Goal: Use online tool/utility: Utilize a website feature to perform a specific function

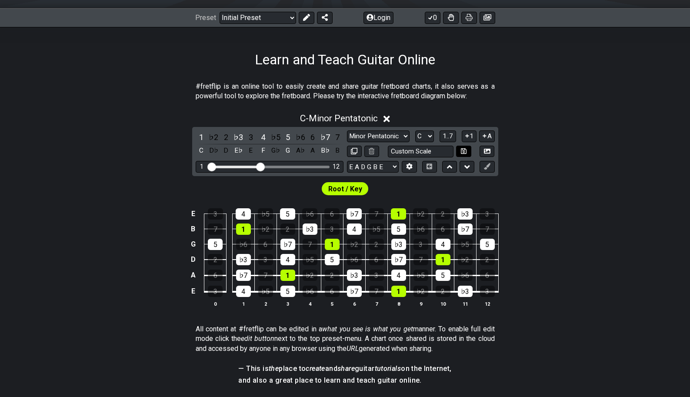
scroll to position [131, 0]
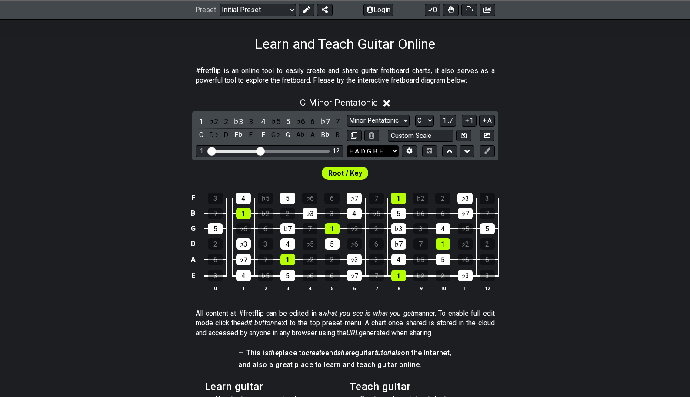
click at [386, 151] on select "E A D G B E E A D G B E E A D G B E B E A D F♯ B A D G C E A D A D G B E E♭ A♭ …" at bounding box center [373, 151] width 52 height 12
click at [426, 120] on select "A♭ A A♯ B♭ B C C♯ D♭ D D♯ E♭ E F F♯ G♭ G G♯" at bounding box center [424, 121] width 19 height 12
select select "A"
click at [415, 115] on select "A♭ A A♯ B♭ B C C♯ D♭ D D♯ E♭ E F F♯ G♭ G G♯" at bounding box center [424, 121] width 19 height 12
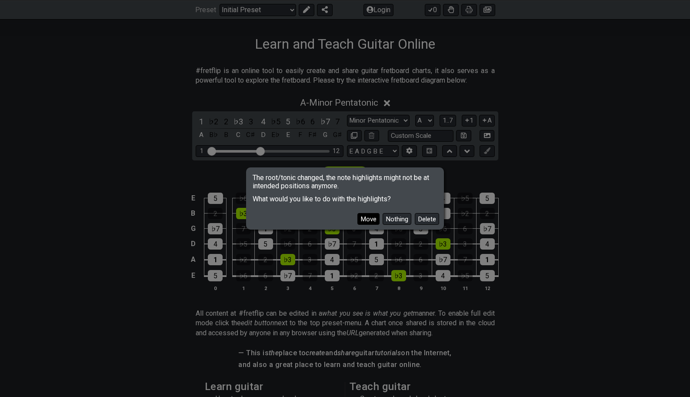
click at [367, 215] on button "Move" at bounding box center [369, 219] width 22 height 12
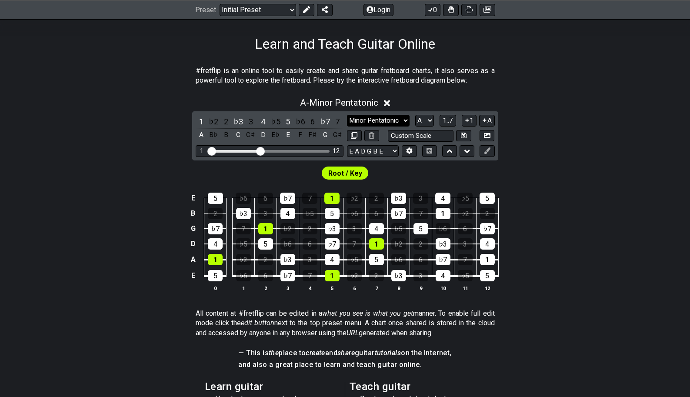
click at [405, 120] on select "Minor Pentatonic Click to edit Minor Pentatonic Major Pentatonic Minor Blues Ma…" at bounding box center [378, 121] width 63 height 12
click at [347, 115] on select "Minor Pentatonic Click to edit Minor Pentatonic Major Pentatonic Minor Blues Ma…" at bounding box center [378, 121] width 63 height 12
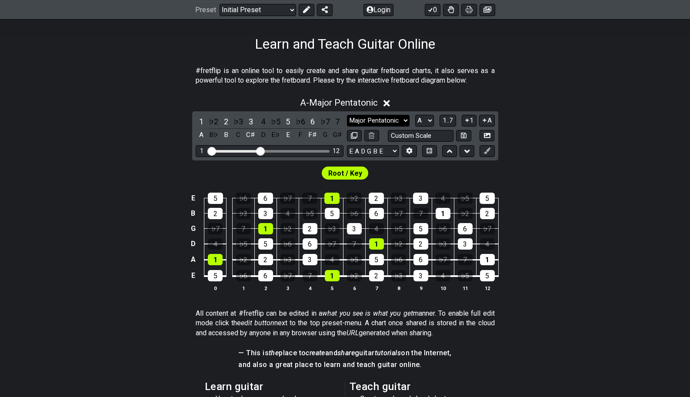
click at [381, 120] on select "Minor Pentatonic Click to edit Minor Pentatonic Major Pentatonic Minor Blues Ma…" at bounding box center [378, 121] width 63 height 12
click at [347, 115] on select "Minor Pentatonic Click to edit Minor Pentatonic Major Pentatonic Minor Blues Ma…" at bounding box center [378, 121] width 63 height 12
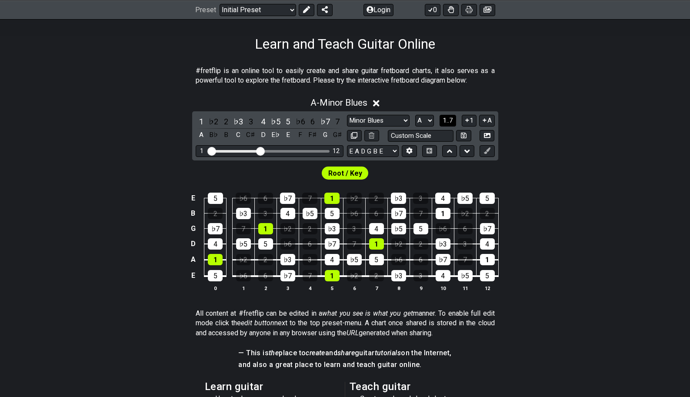
click at [445, 120] on span "1..7" at bounding box center [448, 121] width 10 height 8
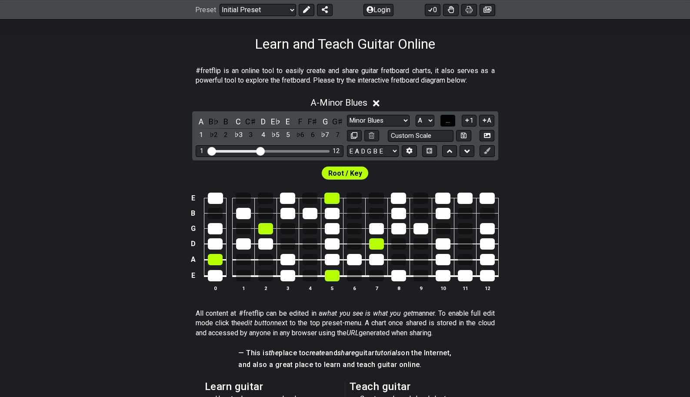
click at [449, 122] on span "..." at bounding box center [448, 121] width 4 height 8
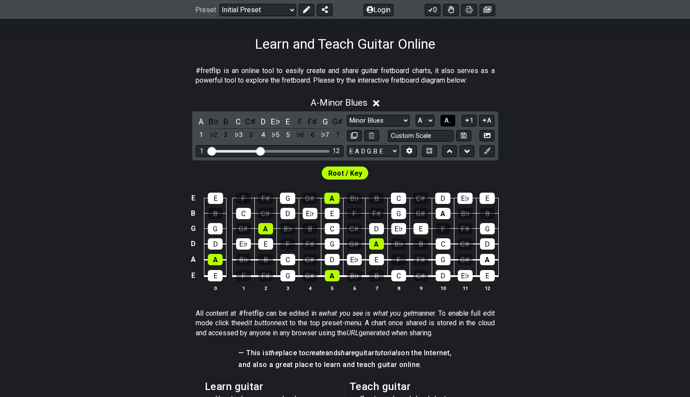
click at [450, 122] on span "A.." at bounding box center [448, 121] width 7 height 8
click at [450, 122] on span "1..7" at bounding box center [448, 121] width 10 height 8
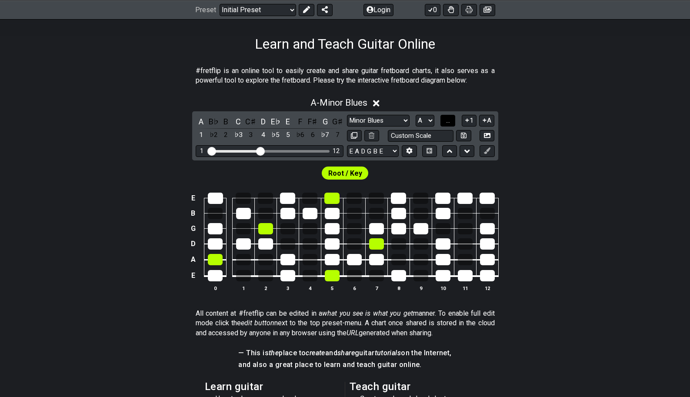
click at [450, 122] on span "..." at bounding box center [448, 121] width 4 height 8
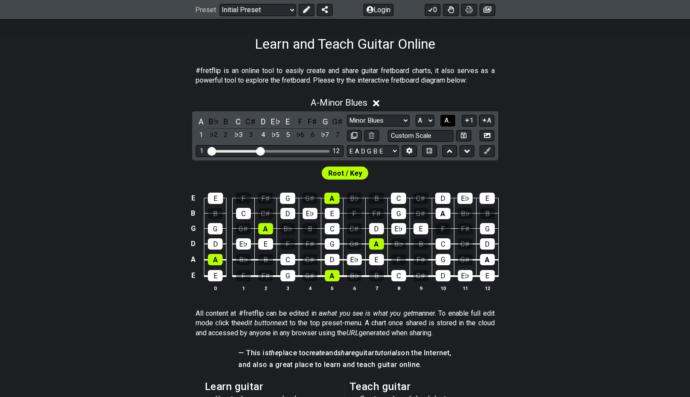
click at [450, 122] on span "A.." at bounding box center [448, 121] width 7 height 8
click at [450, 122] on span "1..7" at bounding box center [448, 121] width 10 height 8
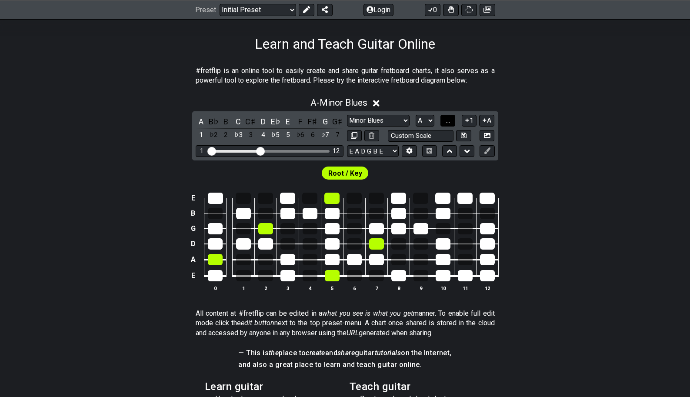
click at [450, 122] on span "..." at bounding box center [448, 121] width 4 height 8
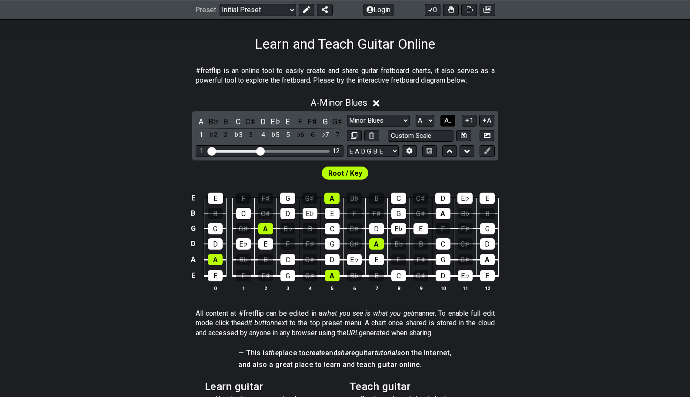
click at [450, 122] on span "A.." at bounding box center [448, 121] width 7 height 8
click at [450, 122] on span "1..7" at bounding box center [448, 121] width 10 height 8
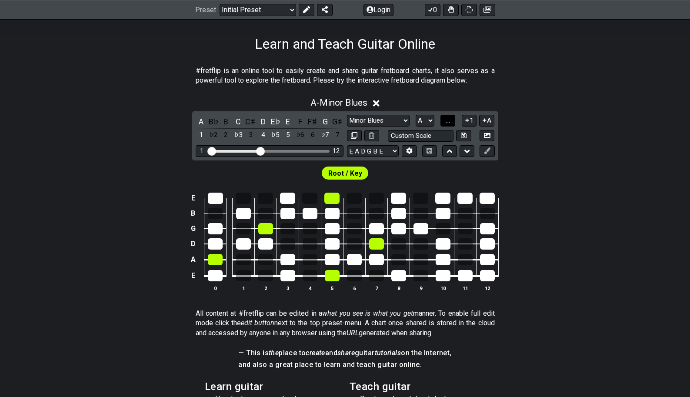
click at [450, 122] on span "..." at bounding box center [448, 121] width 4 height 8
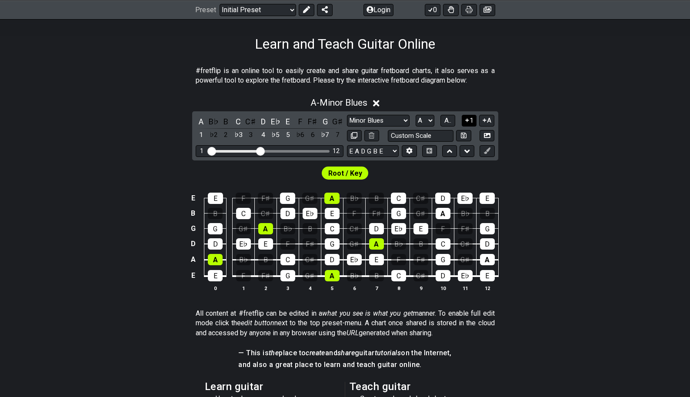
click at [469, 119] on icon at bounding box center [467, 120] width 8 height 7
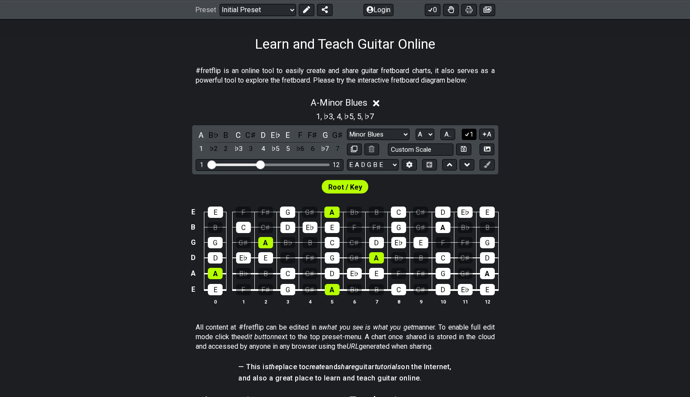
click at [468, 132] on icon at bounding box center [467, 134] width 8 height 7
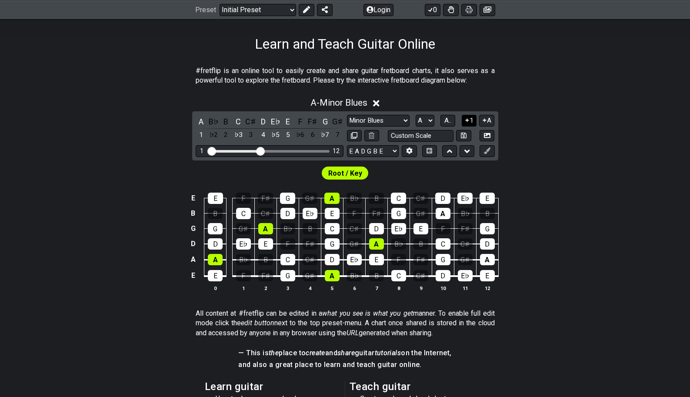
click at [467, 119] on icon at bounding box center [466, 120] width 3 height 3
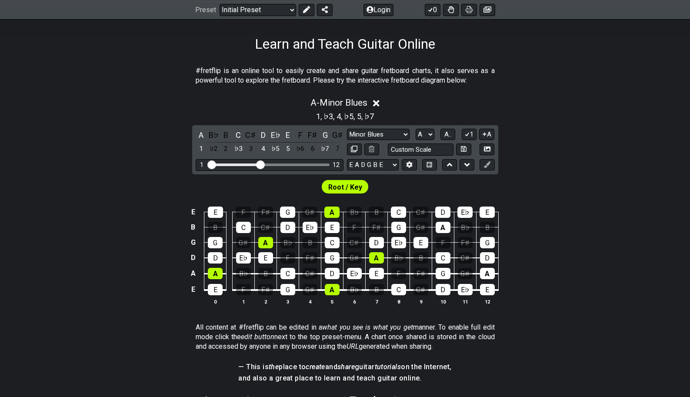
click at [467, 125] on div "A B♭ B C C♯ D E♭ E F F♯ G G♯ 1 ♭2 2 ♭3 3 4 ♭5 5 ♭6 6 ♭7 7 Minor Pentatonic Clic…" at bounding box center [345, 149] width 306 height 49
click at [467, 131] on icon at bounding box center [467, 134] width 8 height 7
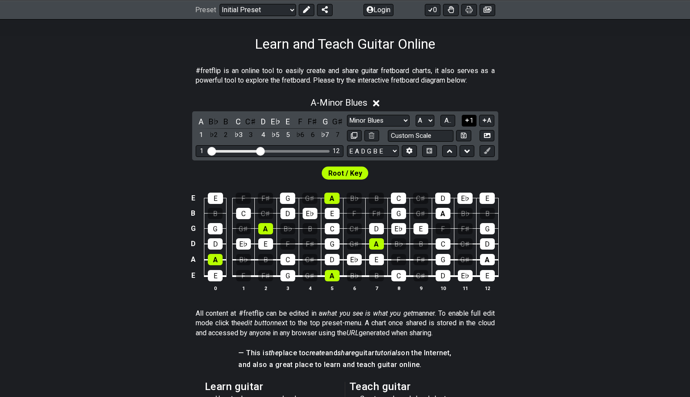
click at [468, 122] on icon at bounding box center [467, 120] width 8 height 7
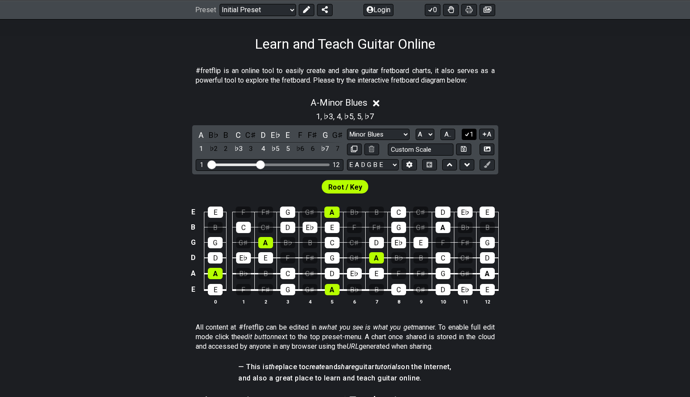
click at [467, 132] on icon at bounding box center [467, 134] width 8 height 7
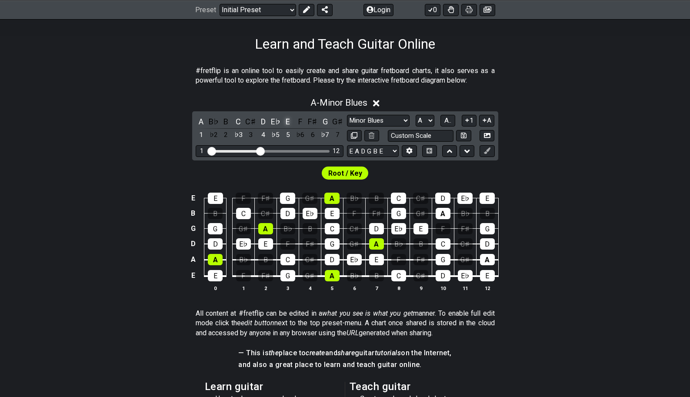
click at [286, 122] on div "E" at bounding box center [287, 122] width 11 height 12
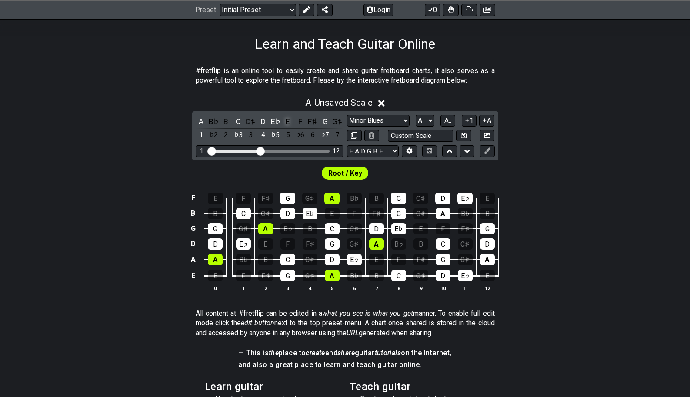
click at [286, 122] on div "E" at bounding box center [287, 122] width 11 height 12
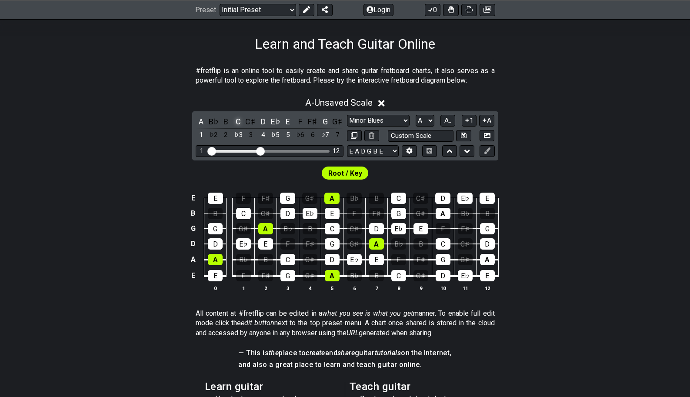
click at [240, 121] on div "C" at bounding box center [238, 122] width 11 height 12
click at [240, 121] on div "B♯" at bounding box center [238, 122] width 11 height 12
click at [240, 121] on div "C" at bounding box center [238, 122] width 11 height 12
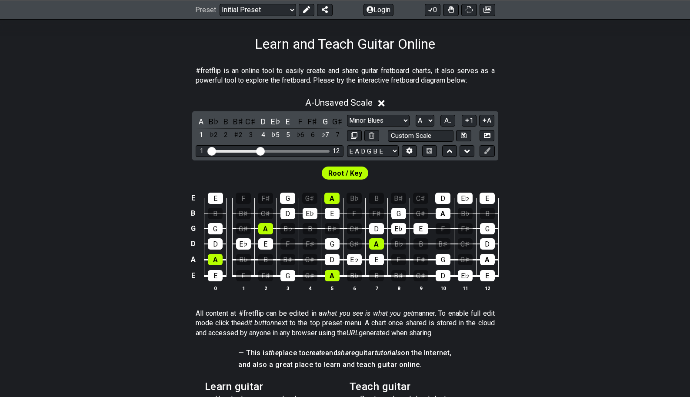
click at [240, 121] on div "B♯" at bounding box center [238, 122] width 11 height 12
click at [379, 241] on div "A" at bounding box center [376, 243] width 15 height 11
click at [380, 243] on div "A" at bounding box center [376, 243] width 15 height 11
click at [376, 226] on div "D" at bounding box center [376, 228] width 15 height 11
click at [376, 227] on div "D" at bounding box center [376, 228] width 15 height 11
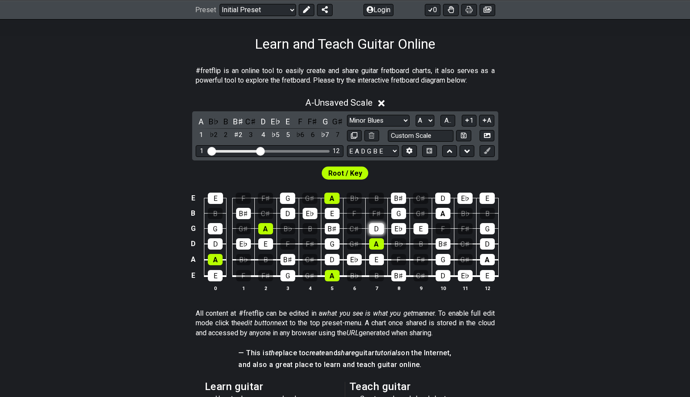
click at [376, 227] on div "D" at bounding box center [376, 228] width 15 height 11
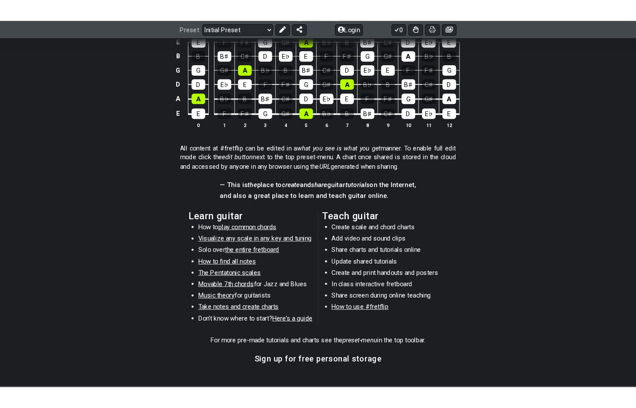
scroll to position [174, 0]
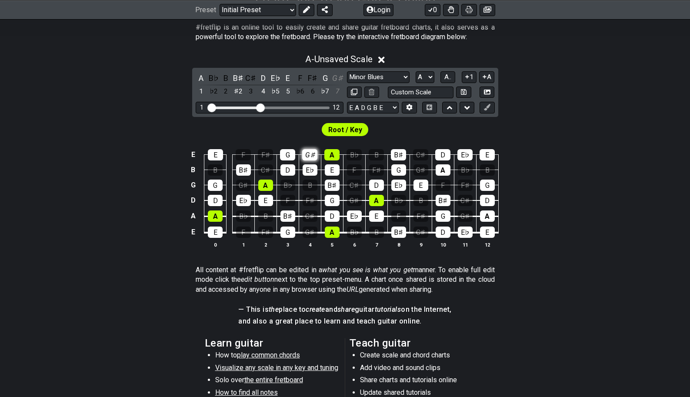
click at [311, 156] on div "G♯" at bounding box center [309, 154] width 15 height 11
click at [288, 154] on div "G" at bounding box center [287, 154] width 15 height 11
click at [402, 76] on select "Minor Pentatonic Click to edit Minor Pentatonic Major Pentatonic Minor Blues Ma…" at bounding box center [378, 77] width 63 height 12
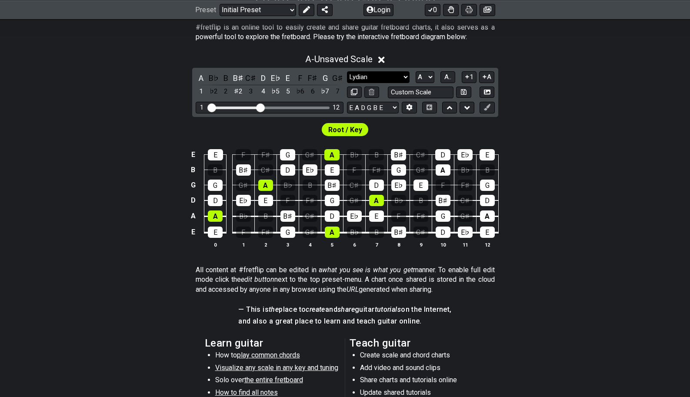
click at [347, 71] on select "Minor Pentatonic Click to edit Minor Pentatonic Major Pentatonic Minor Blues Ma…" at bounding box center [378, 77] width 63 height 12
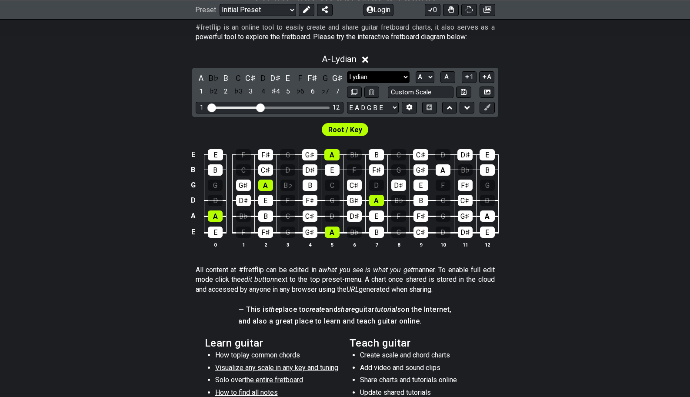
click at [365, 75] on select "Minor Pentatonic Click to edit Minor Pentatonic Major Pentatonic Minor Blues Ma…" at bounding box center [378, 77] width 63 height 12
click at [347, 71] on select "Minor Pentatonic Click to edit Minor Pentatonic Major Pentatonic Minor Blues Ma…" at bounding box center [378, 77] width 63 height 12
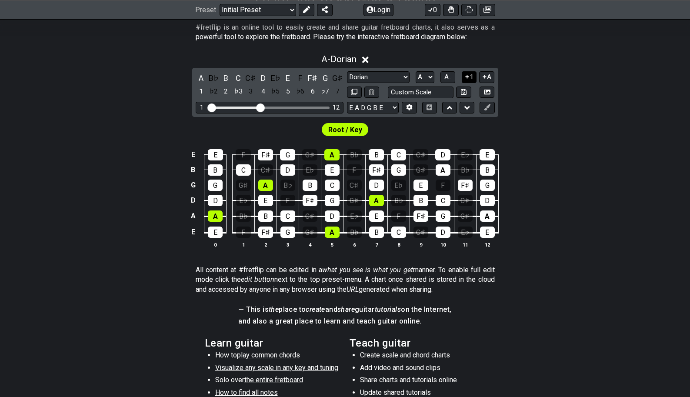
click at [466, 74] on icon at bounding box center [467, 77] width 8 height 7
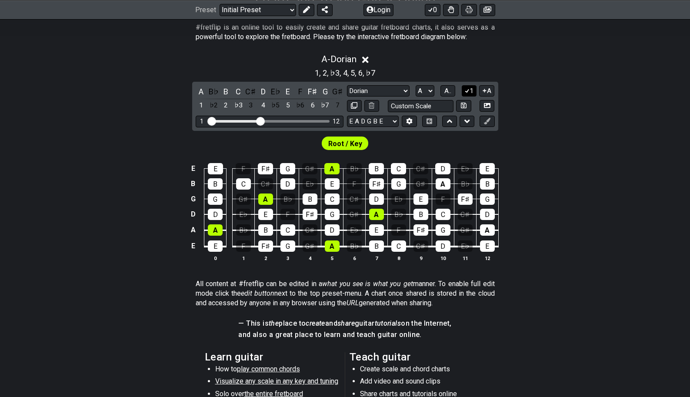
click at [467, 90] on icon at bounding box center [467, 90] width 8 height 7
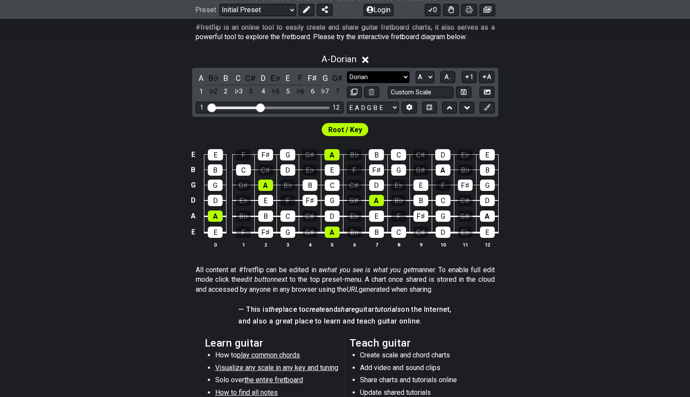
click at [375, 78] on select "Minor Pentatonic Click to edit Minor Pentatonic Major Pentatonic Minor Blues Ma…" at bounding box center [378, 77] width 63 height 12
click at [347, 71] on select "Minor Pentatonic Click to edit Minor Pentatonic Major Pentatonic Minor Blues Ma…" at bounding box center [378, 77] width 63 height 12
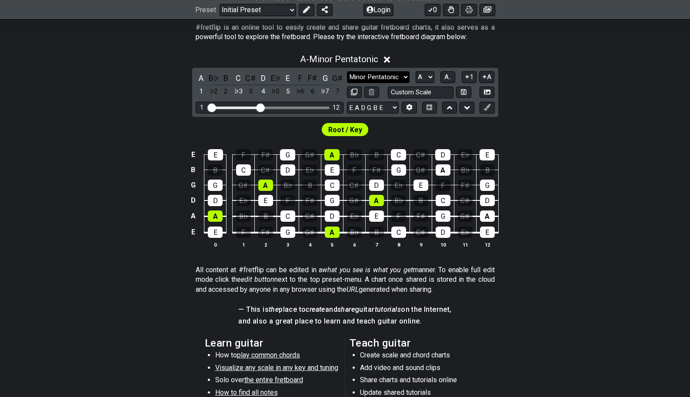
click at [386, 76] on select "Minor Pentatonic Click to edit Minor Pentatonic Major Pentatonic Minor Blues Ma…" at bounding box center [378, 77] width 63 height 12
click at [347, 71] on select "Minor Pentatonic Click to edit Minor Pentatonic Major Pentatonic Minor Blues Ma…" at bounding box center [378, 77] width 63 height 12
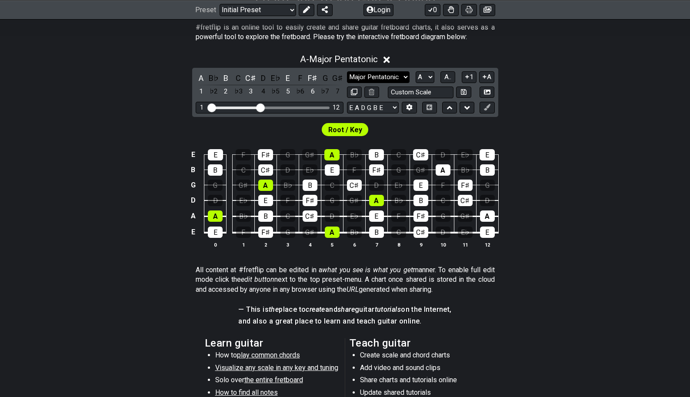
click at [382, 77] on select "Minor Pentatonic Click to edit Minor Pentatonic Major Pentatonic Minor Blues Ma…" at bounding box center [378, 77] width 63 height 12
click at [347, 71] on select "Minor Pentatonic Click to edit Minor Pentatonic Major Pentatonic Minor Blues Ma…" at bounding box center [378, 77] width 63 height 12
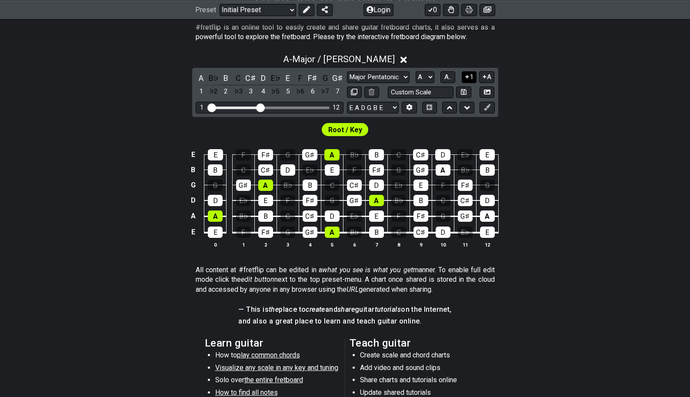
click at [469, 77] on icon at bounding box center [466, 76] width 3 height 3
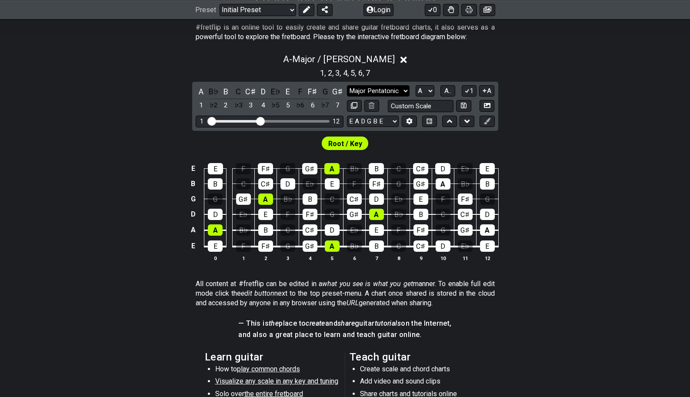
click at [404, 91] on select "Minor Pentatonic Click to edit Minor Pentatonic Major Pentatonic Minor Blues Ma…" at bounding box center [378, 91] width 63 height 12
click at [347, 85] on select "Minor Pentatonic Click to edit Minor Pentatonic Major Pentatonic Minor Blues Ma…" at bounding box center [378, 91] width 63 height 12
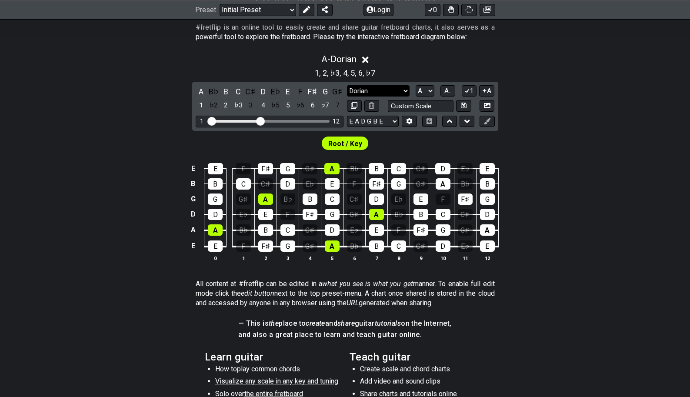
click at [406, 93] on select "Minor Pentatonic Click to edit Minor Pentatonic Major Pentatonic Minor Blues Ma…" at bounding box center [378, 91] width 63 height 12
click at [347, 85] on select "Minor Pentatonic Click to edit Minor Pentatonic Major Pentatonic Minor Blues Ma…" at bounding box center [378, 91] width 63 height 12
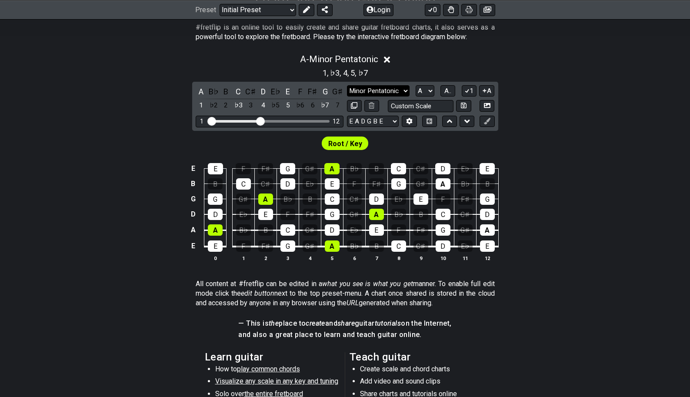
click at [402, 89] on select "Minor Pentatonic Click to edit Minor Pentatonic Major Pentatonic Minor Blues Ma…" at bounding box center [378, 91] width 63 height 12
click at [347, 85] on select "Minor Pentatonic Click to edit Minor Pentatonic Major Pentatonic Minor Blues Ma…" at bounding box center [378, 91] width 63 height 12
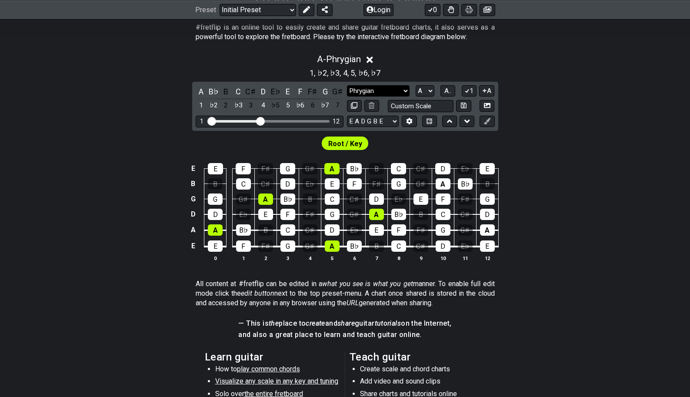
click at [384, 90] on select "Minor Pentatonic Click to edit Minor Pentatonic Major Pentatonic Minor Blues Ma…" at bounding box center [378, 91] width 63 height 12
click at [347, 85] on select "Minor Pentatonic Click to edit Minor Pentatonic Major Pentatonic Minor Blues Ma…" at bounding box center [378, 91] width 63 height 12
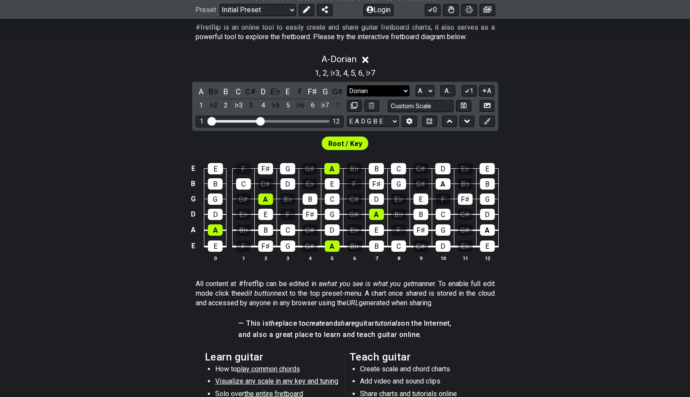
click at [379, 90] on select "Minor Pentatonic Click to edit Minor Pentatonic Major Pentatonic Minor Blues Ma…" at bounding box center [378, 91] width 63 height 12
click at [347, 85] on select "Minor Pentatonic Click to edit Minor Pentatonic Major Pentatonic Minor Blues Ma…" at bounding box center [378, 91] width 63 height 12
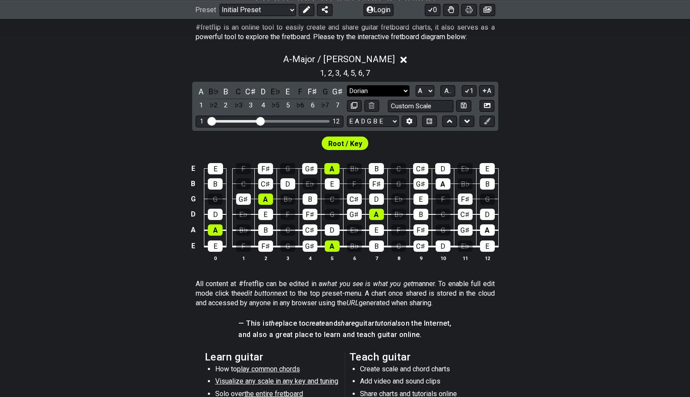
click at [375, 92] on select "Minor Pentatonic Click to edit Minor Pentatonic Major Pentatonic Minor Blues Ma…" at bounding box center [378, 91] width 63 height 12
click at [347, 85] on select "Minor Pentatonic Click to edit Minor Pentatonic Major Pentatonic Minor Blues Ma…" at bounding box center [378, 91] width 63 height 12
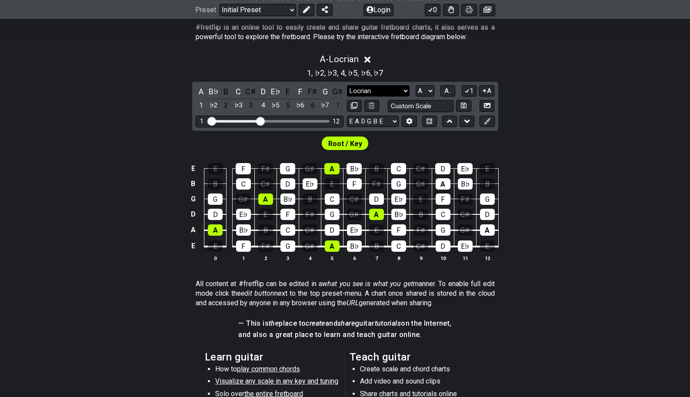
click at [373, 89] on select "Minor Pentatonic Click to edit Minor Pentatonic Major Pentatonic Minor Blues Ma…" at bounding box center [378, 91] width 63 height 12
select select "Melodic Minor"
click at [347, 85] on select "Minor Pentatonic Click to edit Minor Pentatonic Major Pentatonic Minor Blues Ma…" at bounding box center [378, 91] width 63 height 12
